Goal: Task Accomplishment & Management: Manage account settings

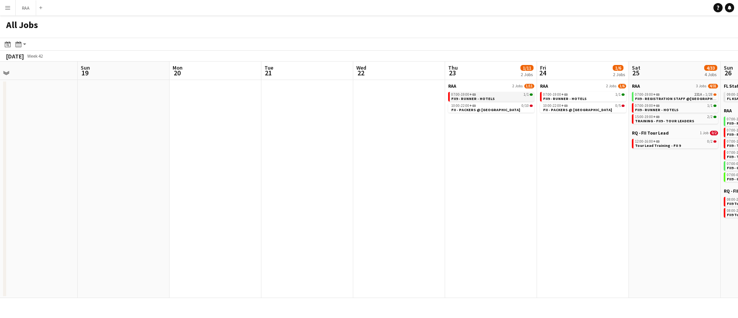
click at [488, 93] on div "07:00-19:00 +03 1/1" at bounding box center [492, 95] width 82 height 4
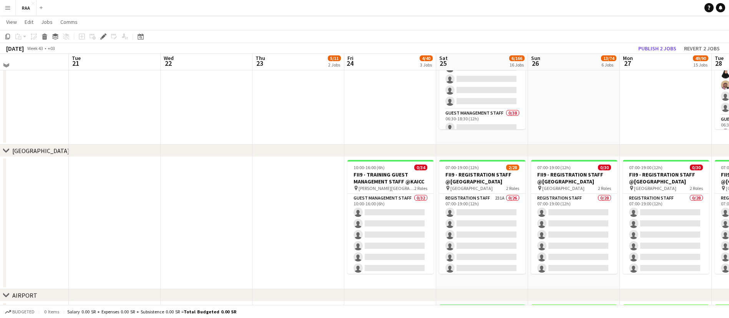
scroll to position [113, 0]
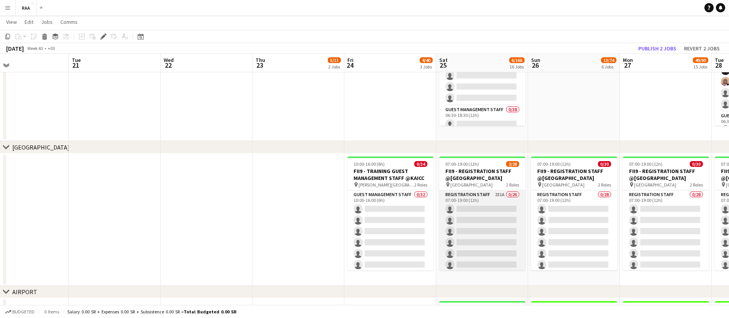
drag, startPoint x: 477, startPoint y: 213, endPoint x: 482, endPoint y: 212, distance: 5.1
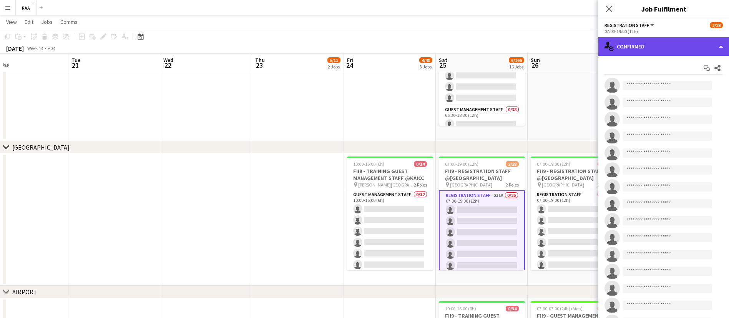
click at [685, 48] on div "single-neutral-actions-check-2 Confirmed" at bounding box center [664, 46] width 131 height 18
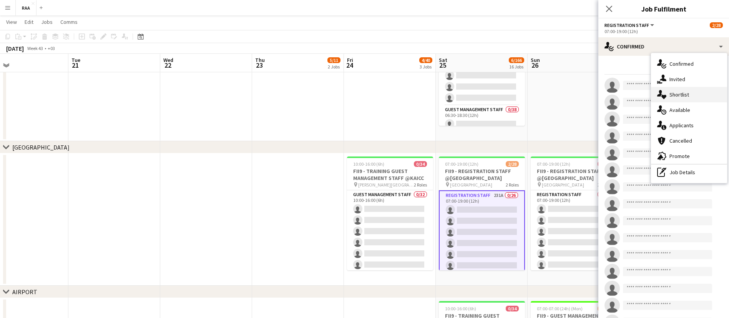
click at [699, 96] on div "single-neutral-actions-heart Shortlist" at bounding box center [689, 94] width 76 height 15
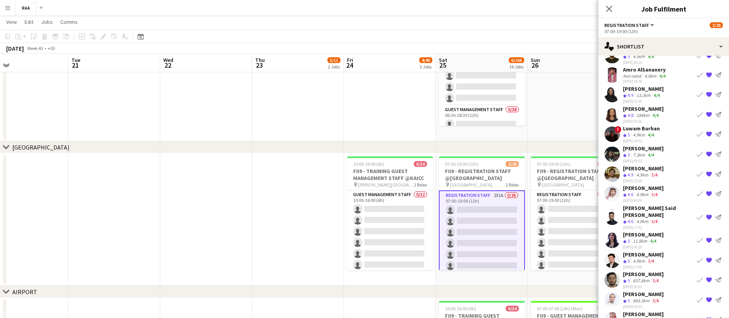
scroll to position [877, 0]
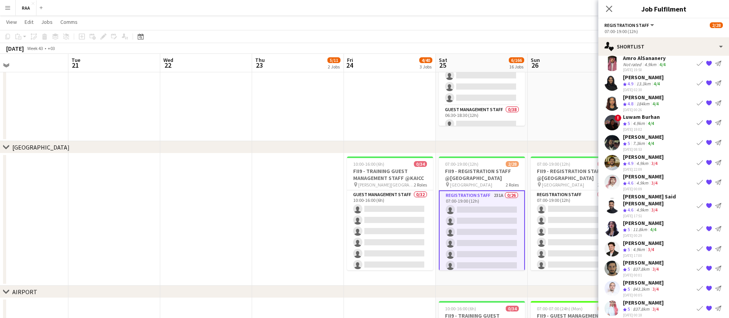
click at [654, 226] on app-skills-label "4/4" at bounding box center [653, 229] width 6 height 6
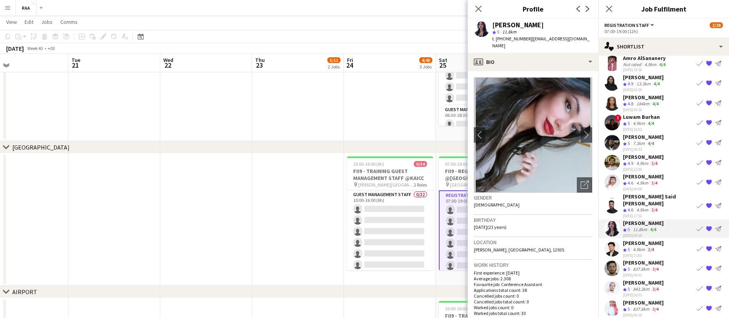
click at [654, 226] on app-skills-label "4/4" at bounding box center [653, 229] width 6 height 6
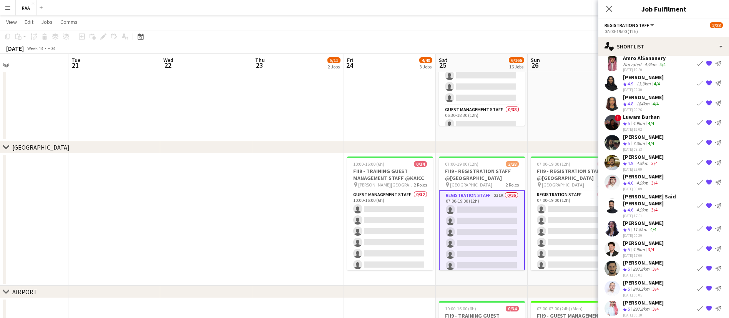
click at [706, 203] on app-icon "{{ spriteTitle }}" at bounding box center [709, 205] width 6 height 6
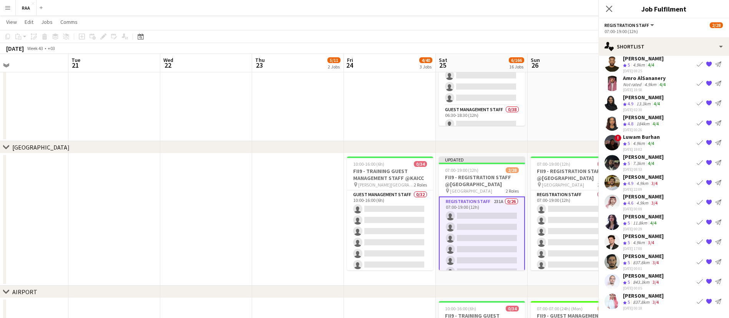
scroll to position [857, 0]
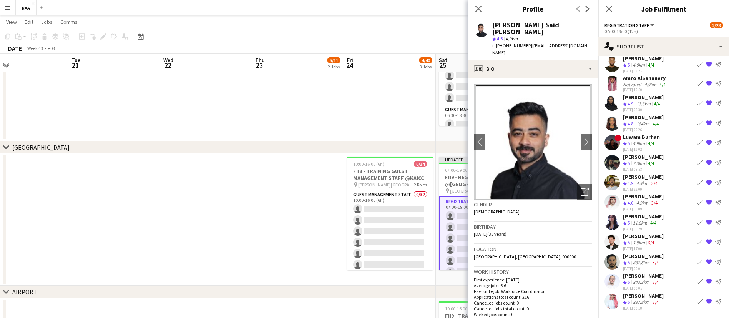
click at [651, 160] on app-skills-label "4/4" at bounding box center [651, 163] width 6 height 6
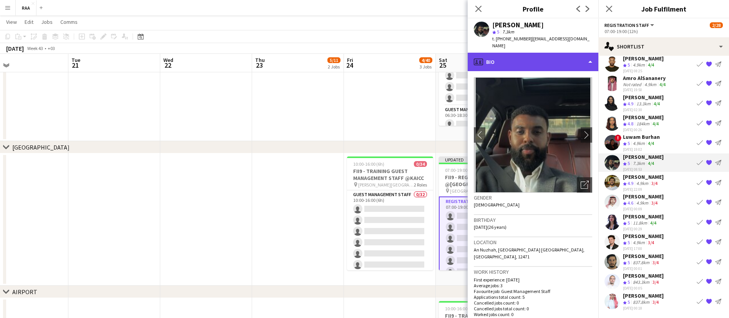
click at [559, 60] on div "profile Bio" at bounding box center [533, 62] width 131 height 18
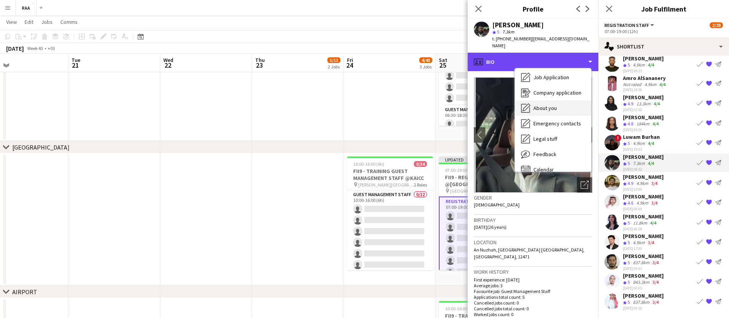
scroll to position [26, 0]
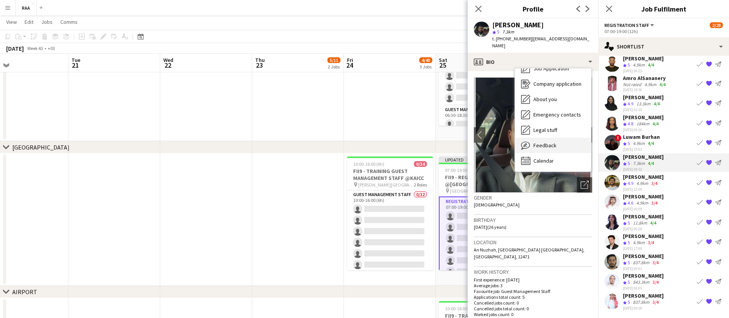
click at [563, 138] on div "Feedback Feedback" at bounding box center [553, 145] width 76 height 15
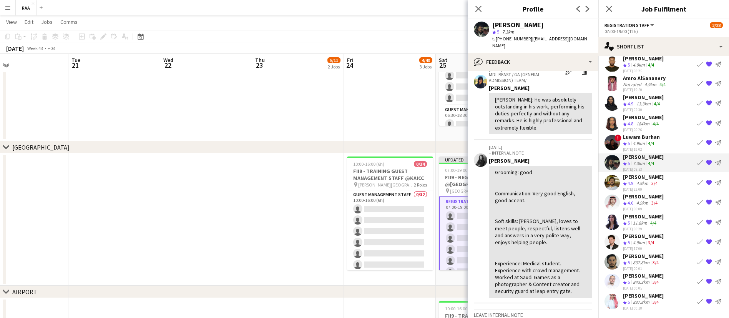
scroll to position [58, 0]
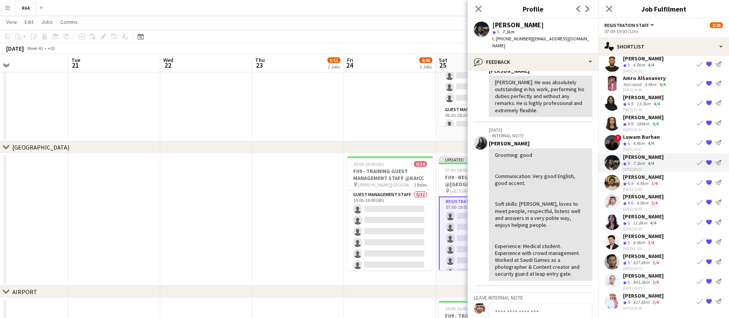
click at [640, 140] on div "4.9km" at bounding box center [639, 143] width 15 height 7
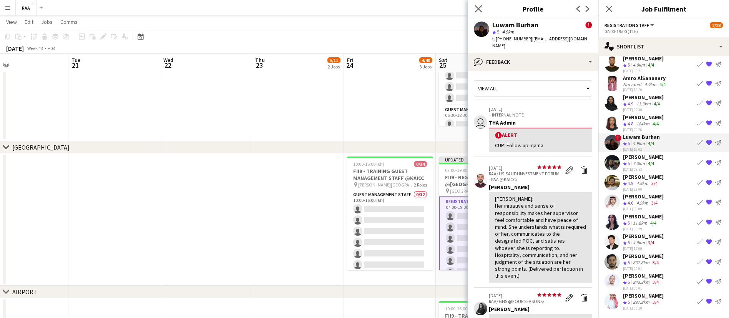
click at [479, 12] on icon "Close pop-in" at bounding box center [478, 8] width 7 height 7
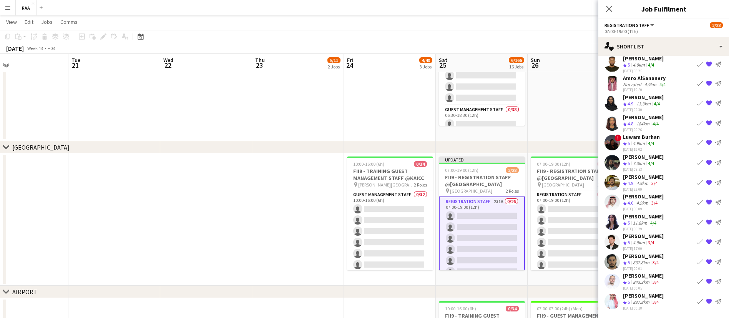
click at [646, 102] on div "13.3km" at bounding box center [643, 104] width 17 height 7
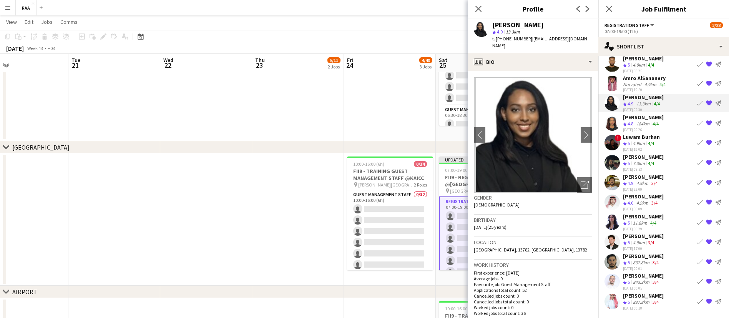
click at [706, 103] on app-icon "{{ spriteTitle }}" at bounding box center [709, 103] width 6 height 6
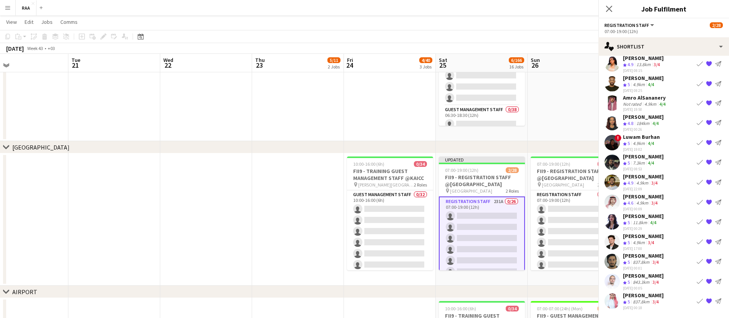
scroll to position [837, 0]
click at [670, 101] on div "Amro AlSananery Not rated 4.9km 4/4 04-08-2025 19:50 Book crew {{ spriteTitle }…" at bounding box center [664, 103] width 131 height 18
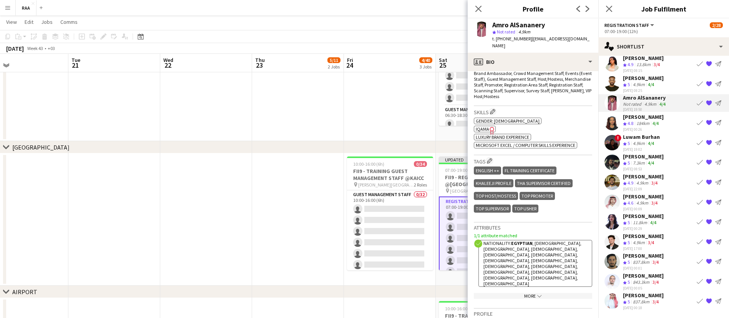
scroll to position [288, 0]
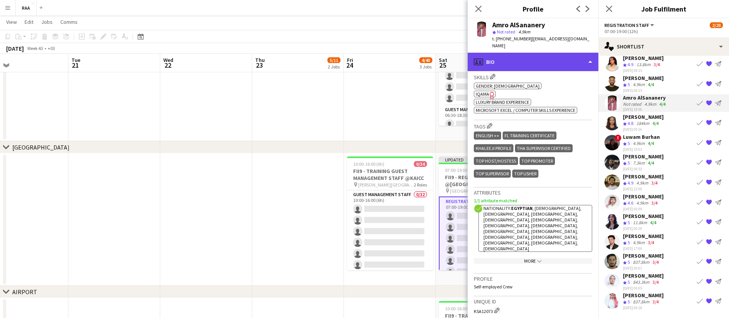
click at [561, 57] on div "profile Bio" at bounding box center [533, 62] width 131 height 18
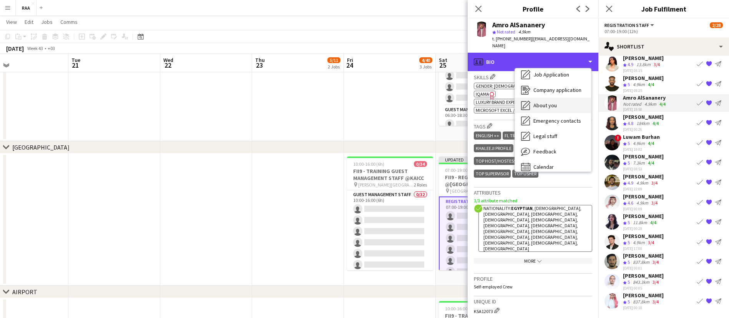
scroll to position [26, 0]
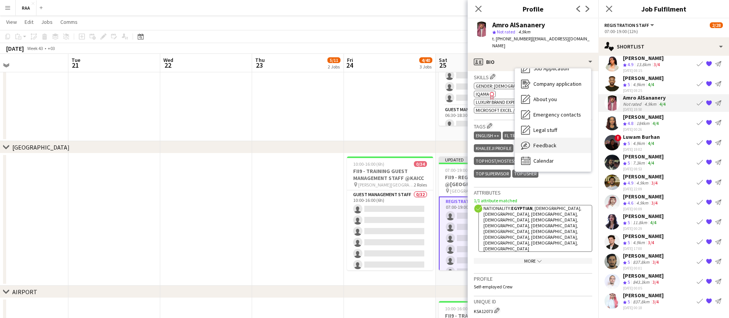
click at [564, 141] on div "Feedback Feedback" at bounding box center [553, 145] width 76 height 15
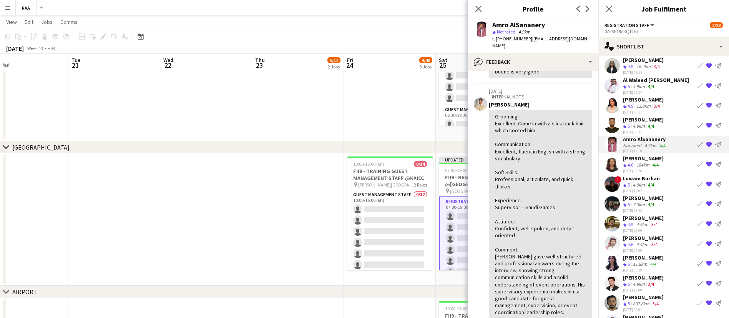
scroll to position [779, 0]
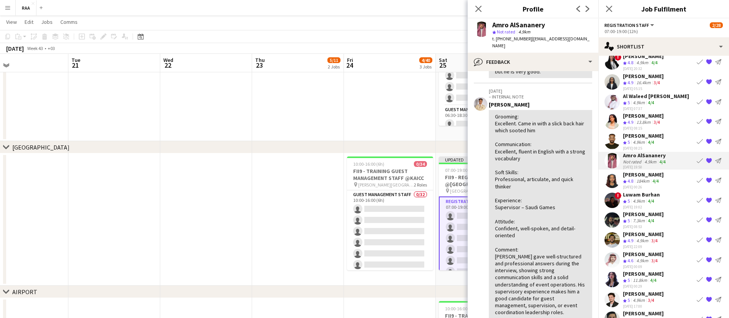
click at [664, 141] on div "Crew rating 5 4.9km 4/4" at bounding box center [643, 142] width 41 height 7
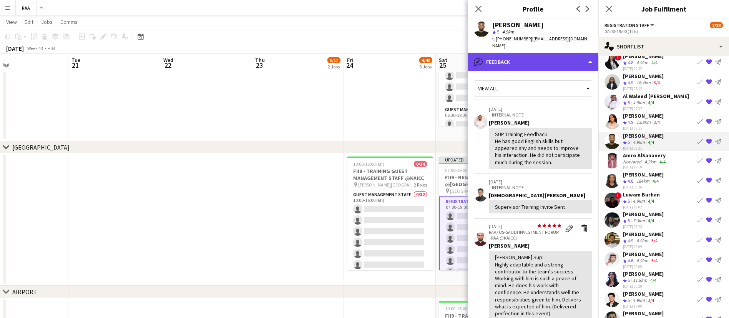
click at [545, 63] on div "bubble-pencil Feedback" at bounding box center [533, 62] width 131 height 18
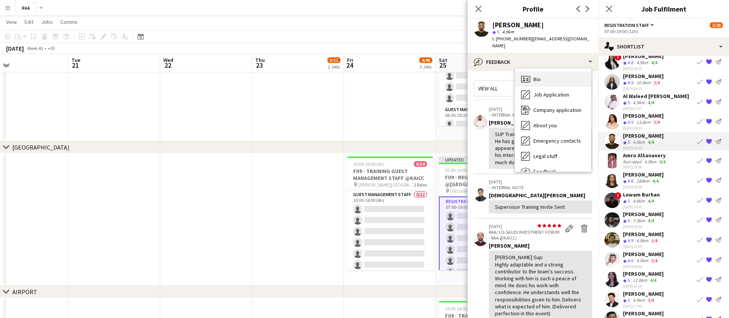
click at [552, 77] on div "Bio Bio" at bounding box center [553, 79] width 76 height 15
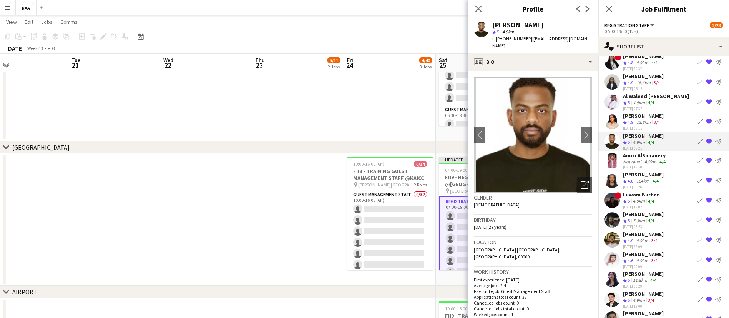
click at [649, 117] on div "Eithar Abdelrahim" at bounding box center [643, 115] width 41 height 7
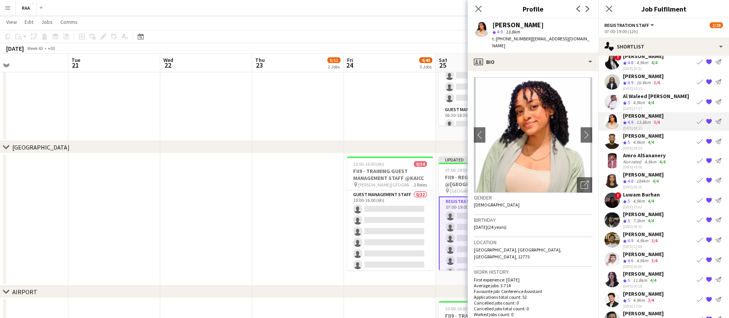
click at [647, 86] on div "04-08-2025 05:15" at bounding box center [643, 88] width 41 height 5
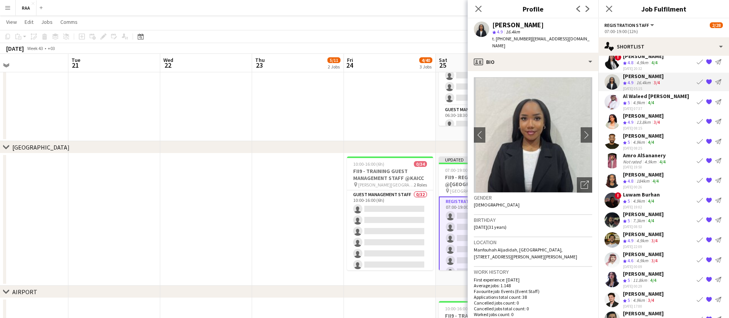
click at [706, 84] on app-icon "{{ spriteTitle }}" at bounding box center [709, 82] width 6 height 6
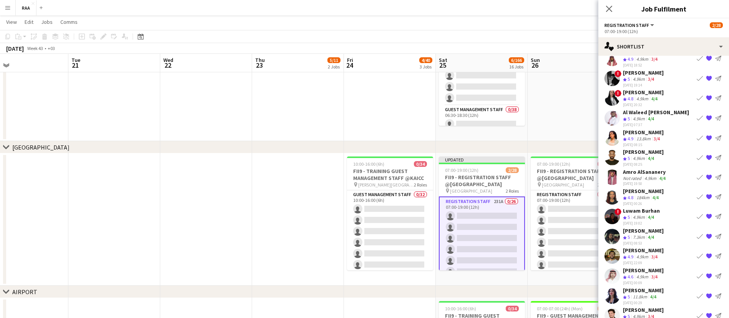
scroll to position [722, 0]
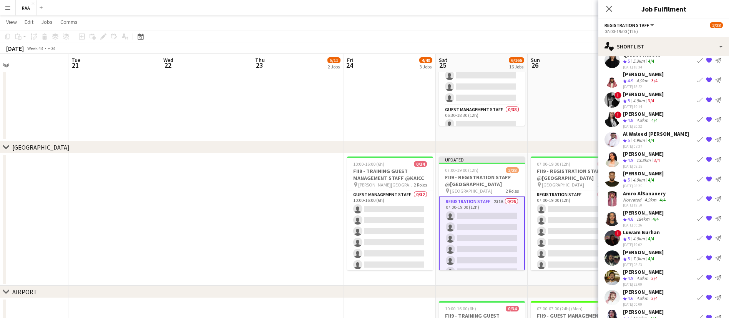
click at [650, 101] on app-skills-label "3/4" at bounding box center [651, 101] width 6 height 6
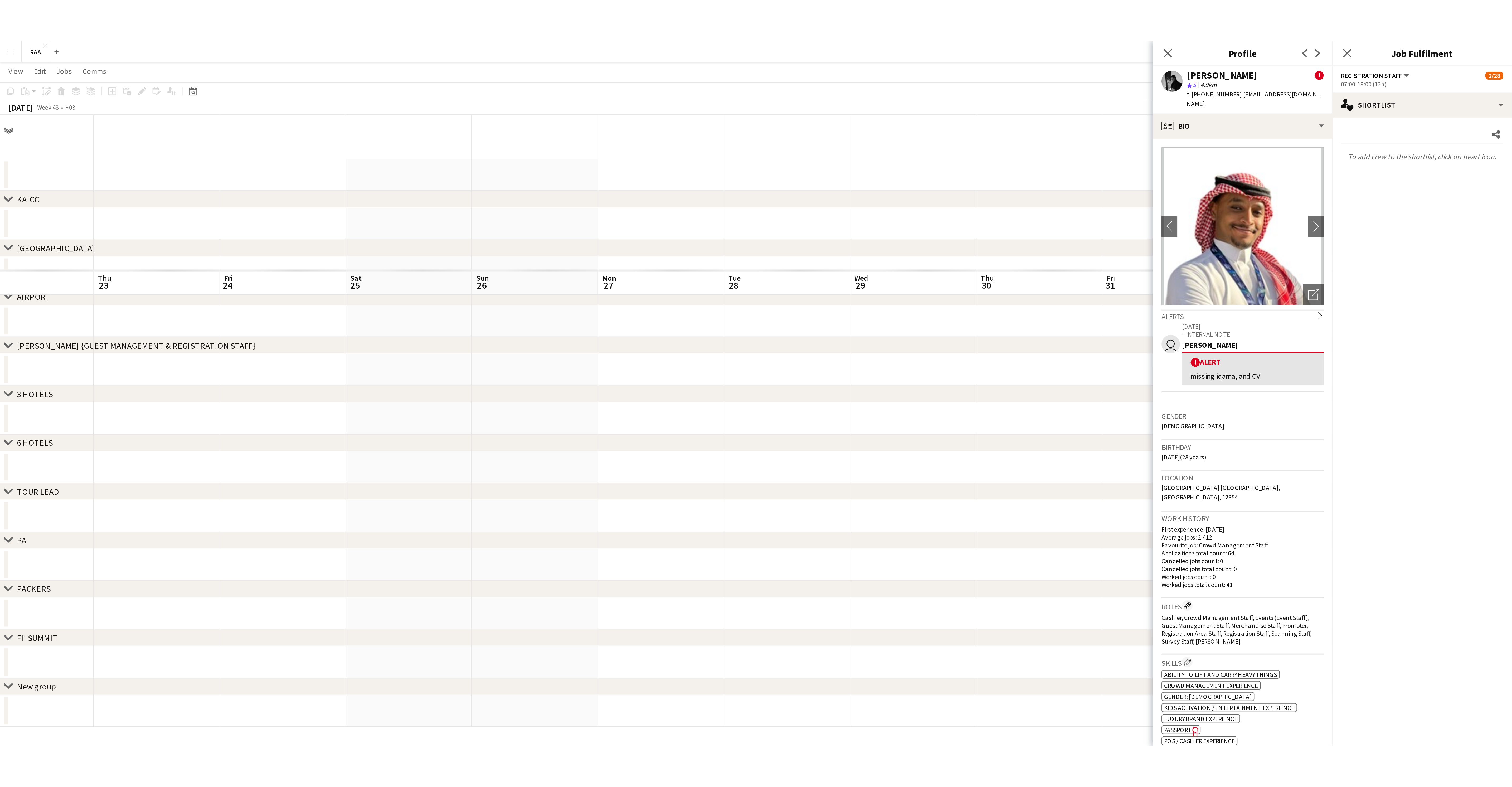
scroll to position [0, 205]
